Goal: Task Accomplishment & Management: Use online tool/utility

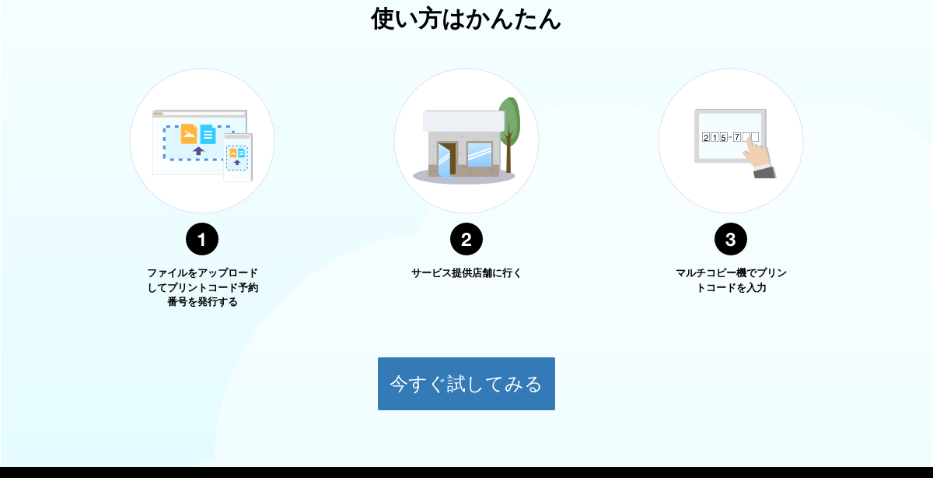
scroll to position [565, 0]
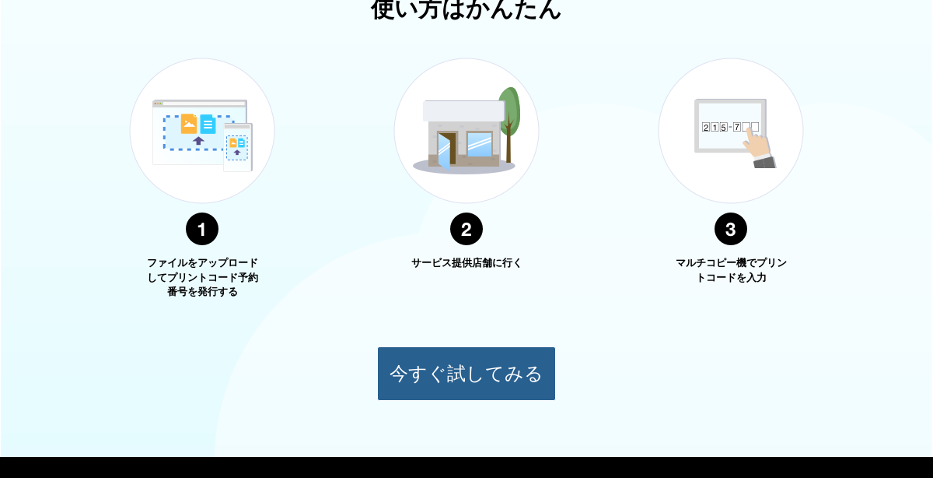
click at [506, 380] on button "今すぐ試してみる" at bounding box center [466, 373] width 179 height 54
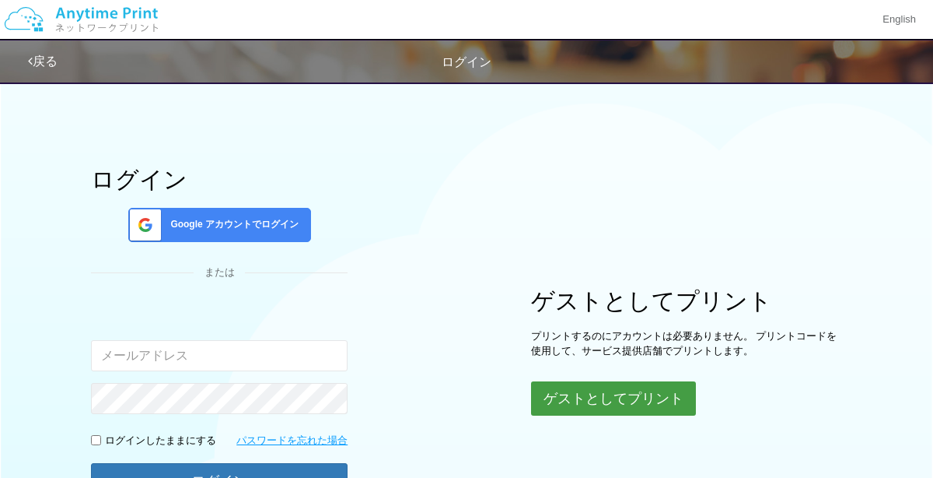
click at [628, 382] on button "ゲストとしてプリント" at bounding box center [613, 398] width 165 height 34
click at [618, 413] on button "ゲストとしてプリント" at bounding box center [613, 398] width 165 height 34
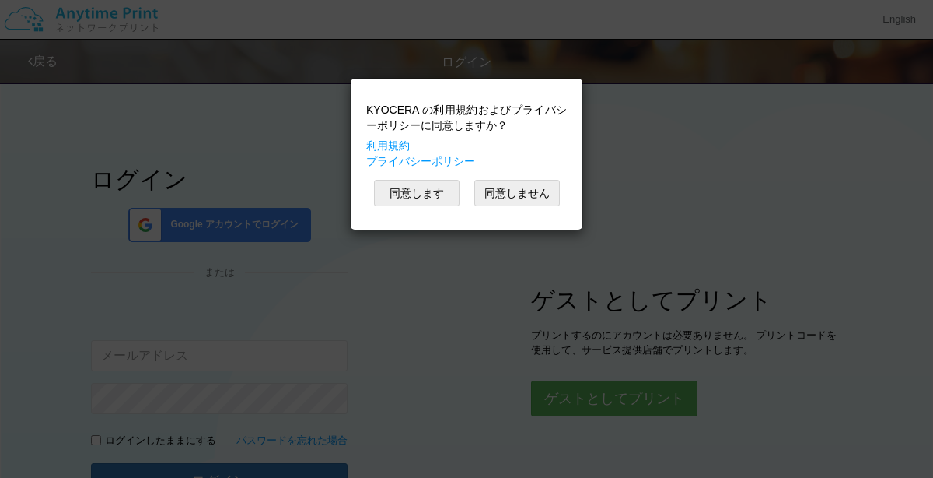
click at [666, 398] on div "KYOCERA の利用規約およびプライバシーポリシーに同意しますか？ 利用規約 プライバシーポリシー 同意します 同意しません" at bounding box center [466, 239] width 933 height 478
click at [411, 187] on button "同意します" at bounding box center [417, 193] width 86 height 26
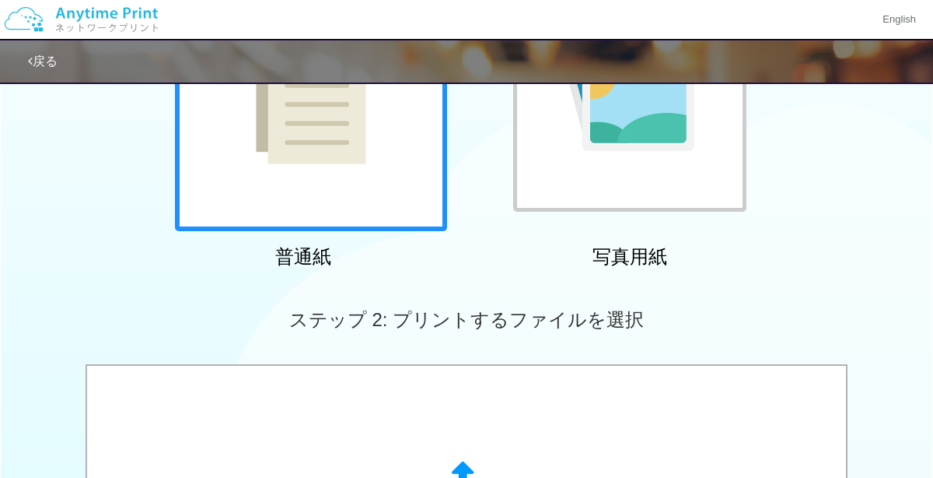
click at [700, 181] on div at bounding box center [629, 94] width 233 height 233
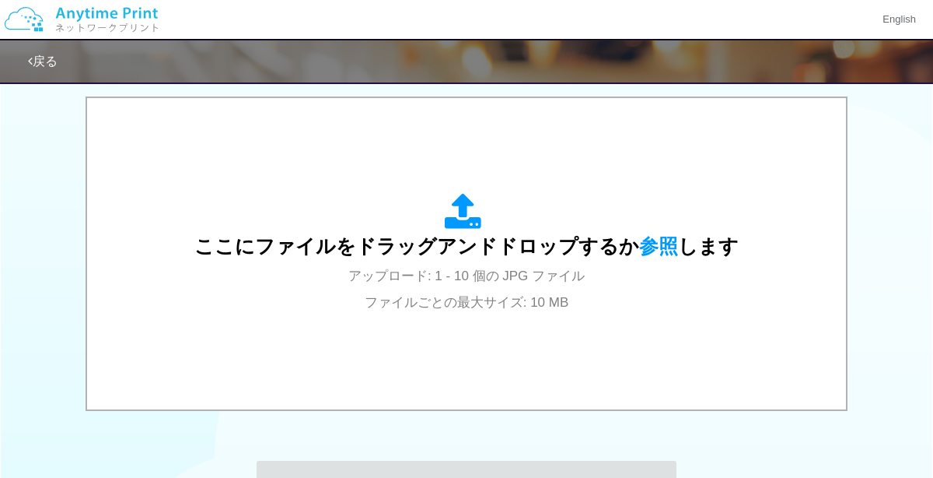
scroll to position [505, 0]
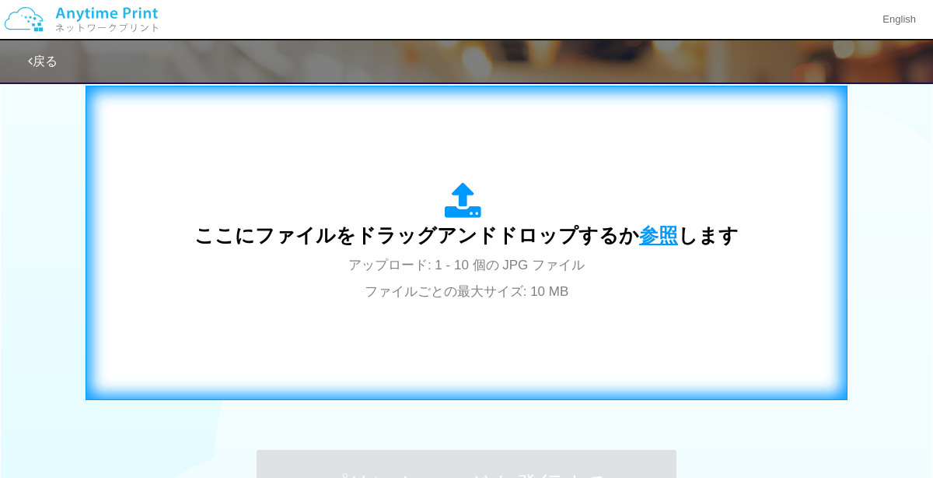
click at [641, 243] on span "参照" at bounding box center [658, 235] width 39 height 22
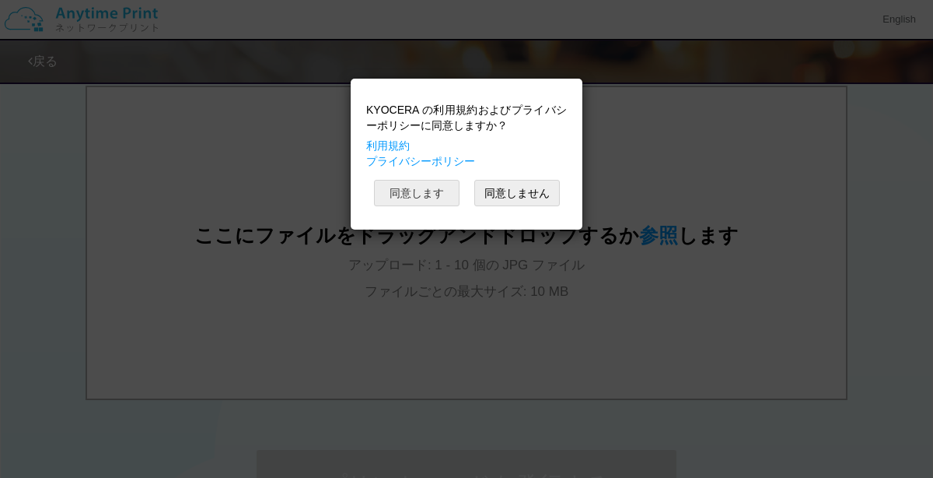
click at [419, 197] on button "同意します" at bounding box center [417, 193] width 86 height 26
